Goal: Task Accomplishment & Management: Manage account settings

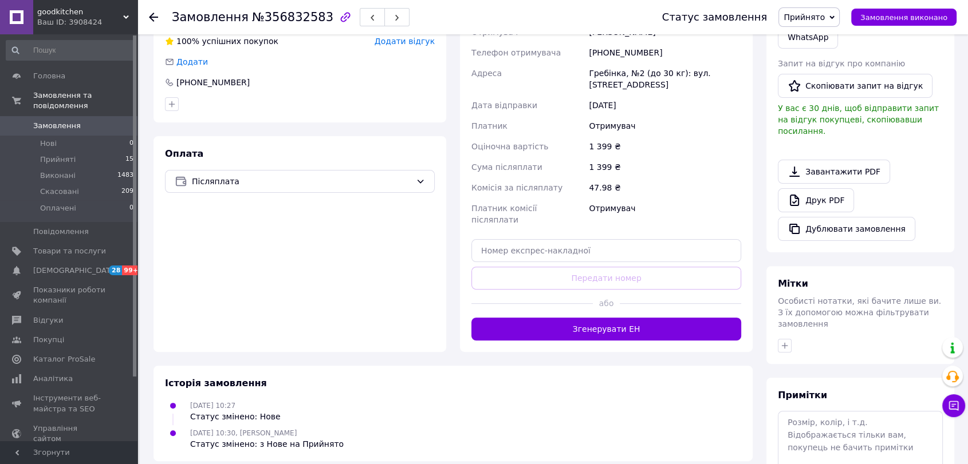
scroll to position [337, 0]
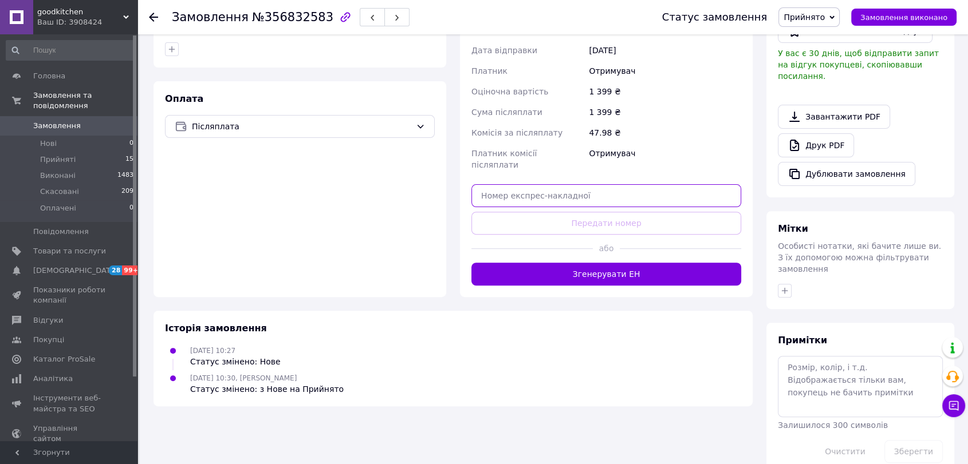
click at [548, 184] on input "text" at bounding box center [606, 195] width 270 height 23
paste input "20451224750817"
type input "20451224750817"
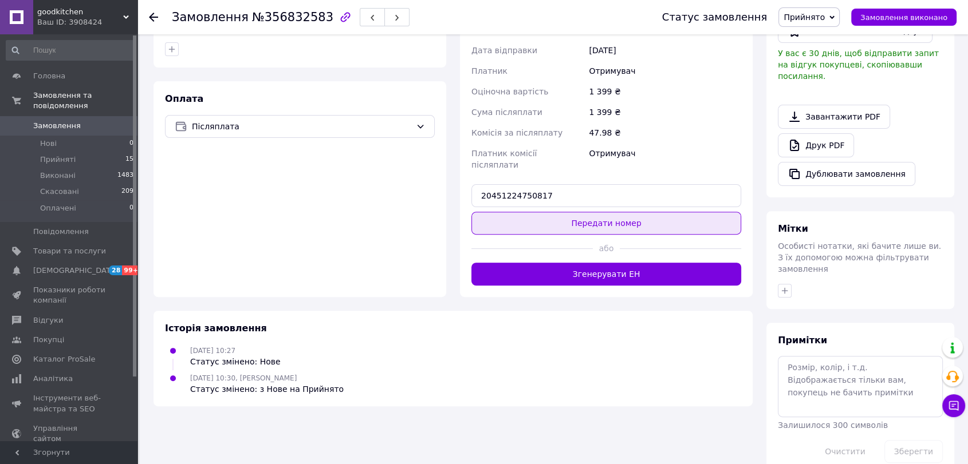
click at [542, 216] on button "Передати номер" at bounding box center [606, 223] width 270 height 23
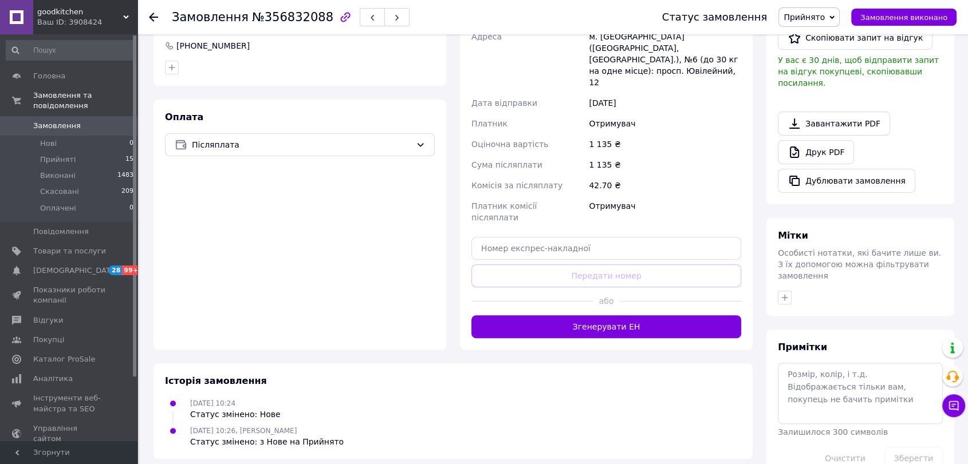
scroll to position [337, 0]
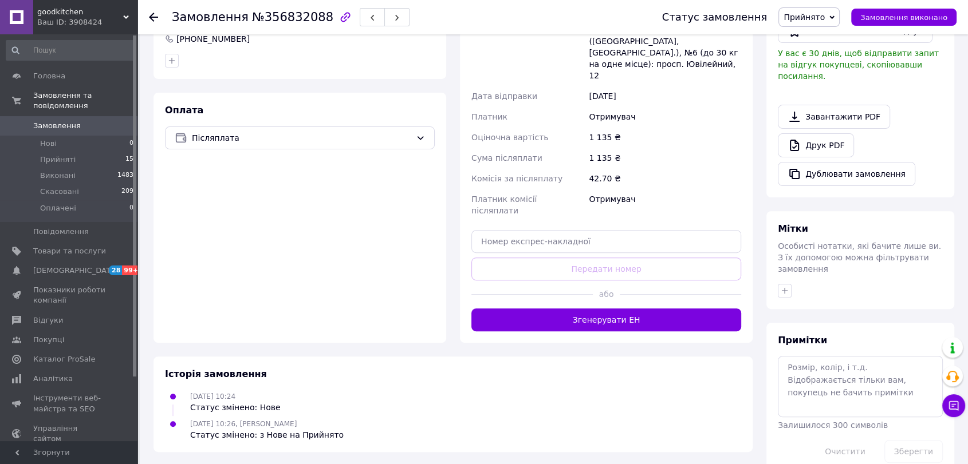
click at [558, 218] on div "Доставка Редагувати Нова Пошта (платна) Отримувач Криворучко Татьяна Телефон от…" at bounding box center [606, 131] width 270 height 401
click at [565, 242] on div "Доставка Редагувати Нова Пошта (платна) Отримувач Криворучко Татьяна Телефон от…" at bounding box center [606, 131] width 270 height 401
click at [569, 230] on input "text" at bounding box center [606, 241] width 270 height 23
paste input "20451224748929"
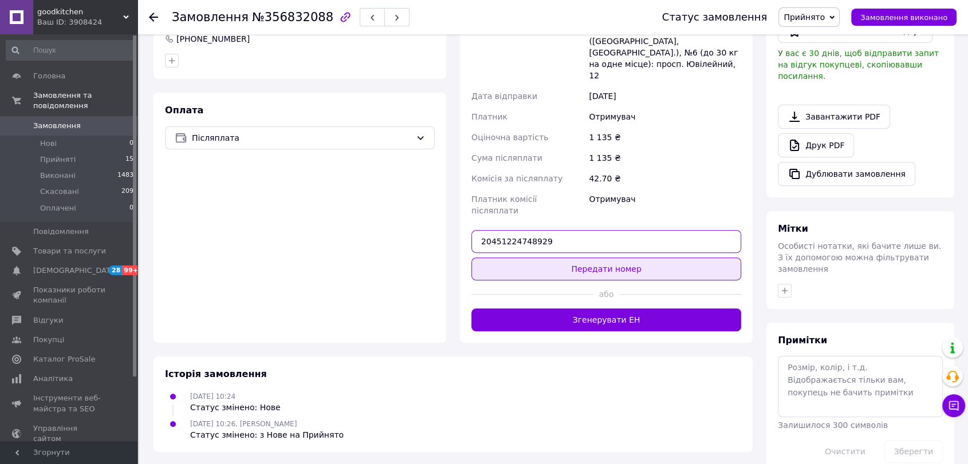
type input "20451224748929"
click at [569, 258] on button "Передати номер" at bounding box center [606, 269] width 270 height 23
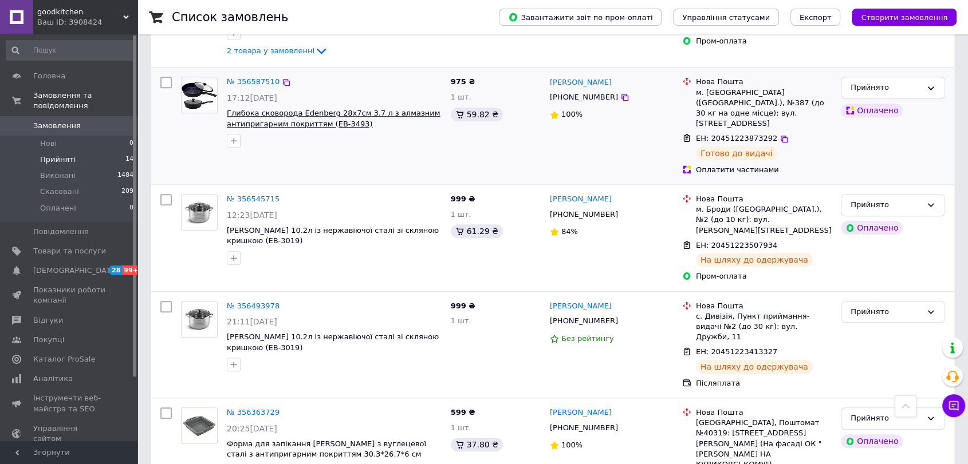
scroll to position [1180, 0]
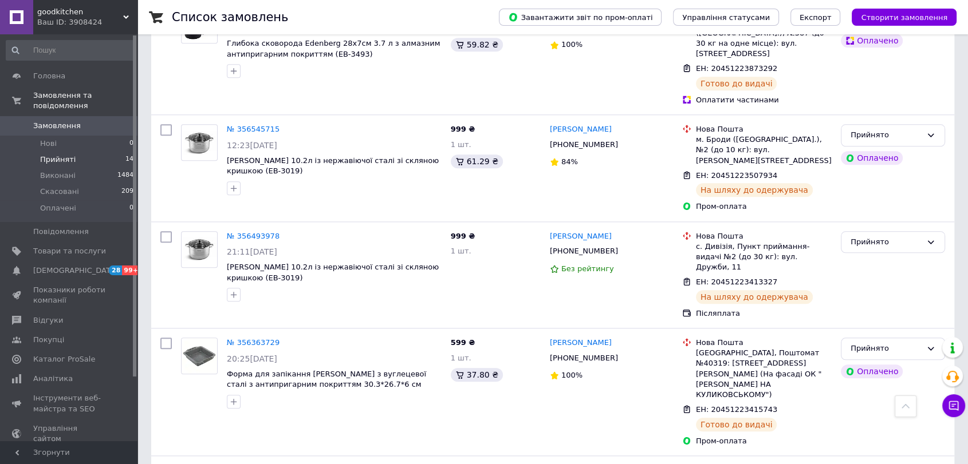
click at [955, 413] on button "Чат з покупцем" at bounding box center [953, 406] width 23 height 23
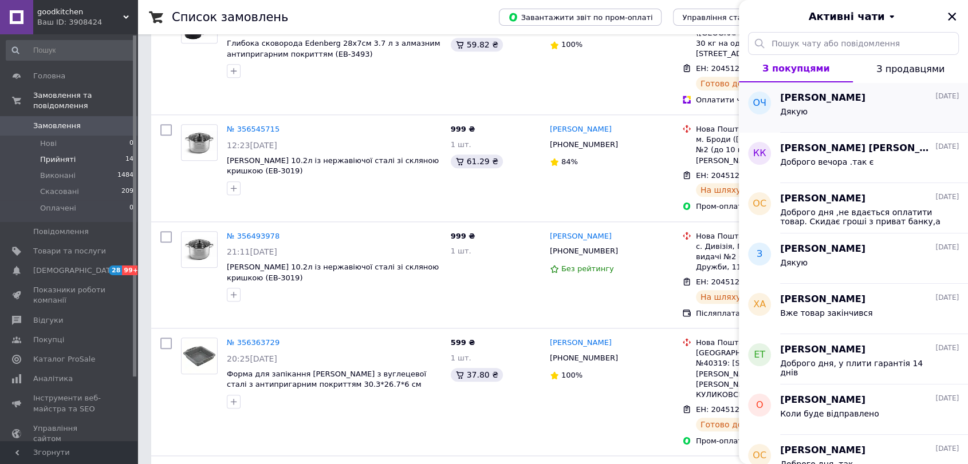
click at [842, 98] on span "Олександра Черниш" at bounding box center [822, 98] width 85 height 13
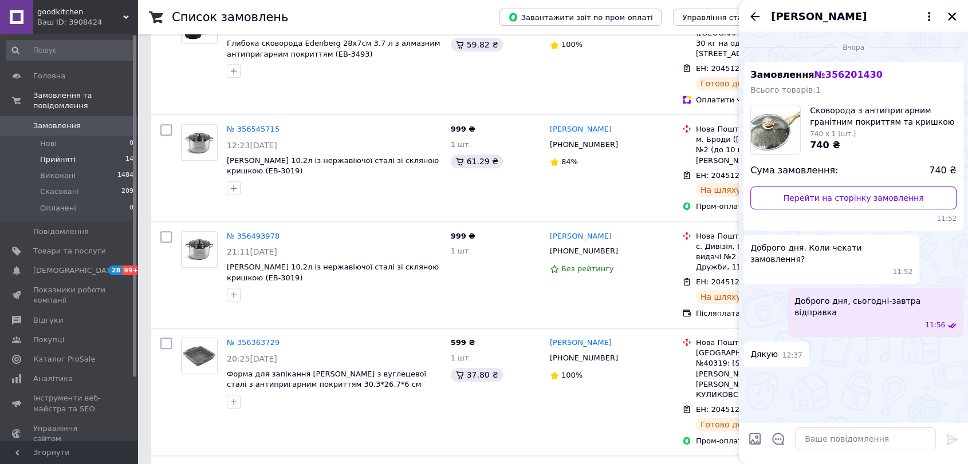
click at [944, 13] on div "Олександра Черниш" at bounding box center [853, 16] width 229 height 32
click at [946, 12] on button "Закрити" at bounding box center [952, 17] width 14 height 14
